Goal: Find specific page/section: Find specific page/section

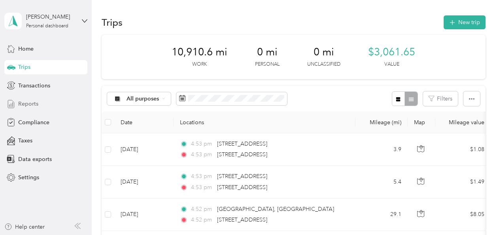
click at [36, 103] on span "Reports" at bounding box center [28, 104] width 20 height 8
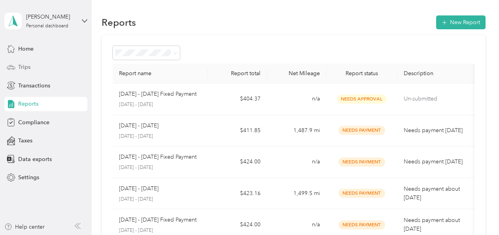
click at [28, 69] on span "Trips" at bounding box center [24, 67] width 12 height 8
